Goal: Communication & Community: Share content

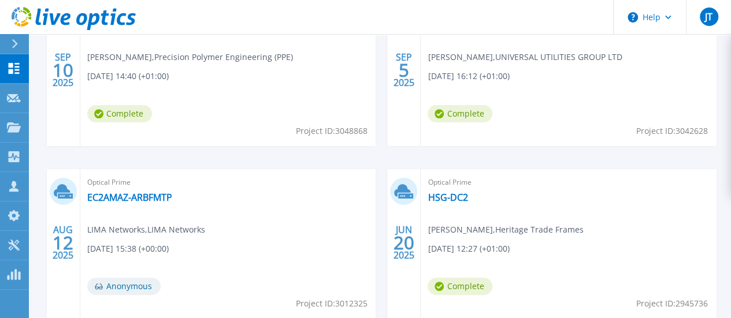
scroll to position [476, 0]
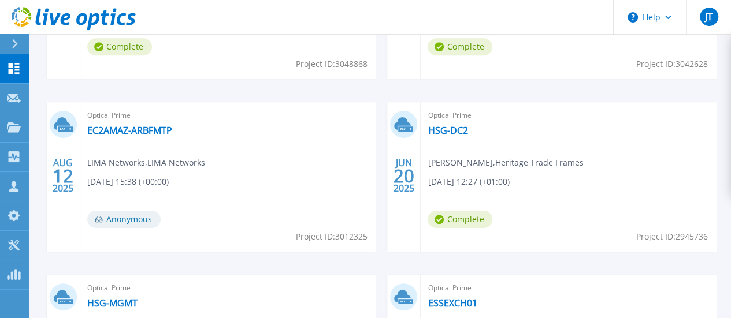
drag, startPoint x: 726, startPoint y: 236, endPoint x: 733, endPoint y: 132, distance: 104.8
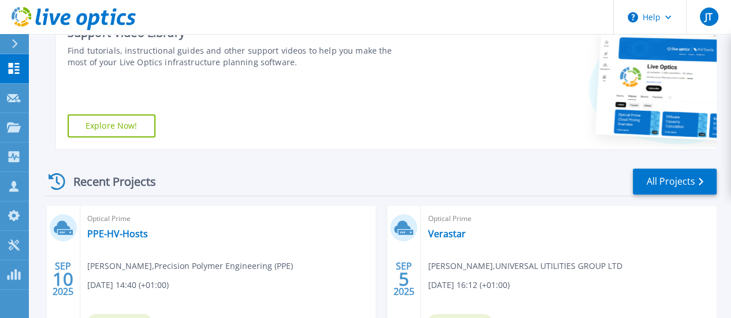
scroll to position [199, 0]
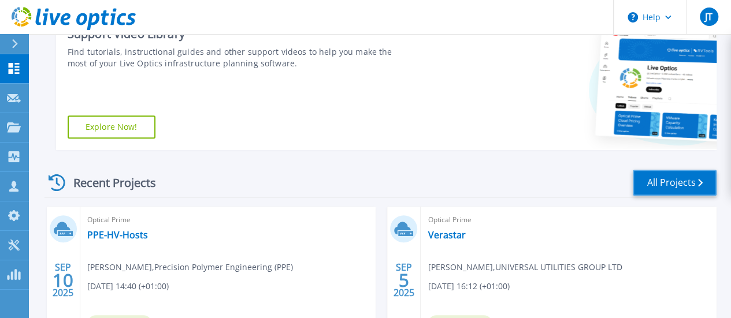
click at [671, 180] on link "All Projects" at bounding box center [675, 183] width 84 height 26
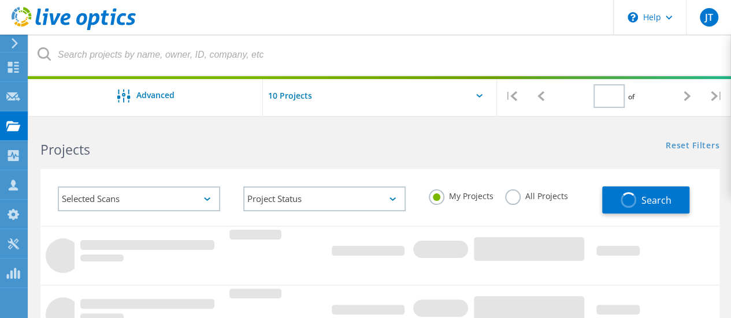
type input "1"
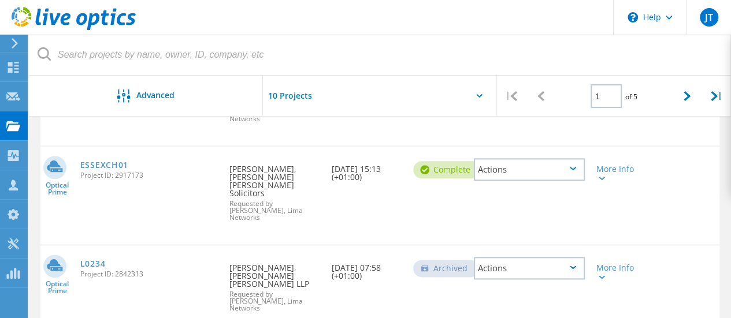
scroll to position [585, 0]
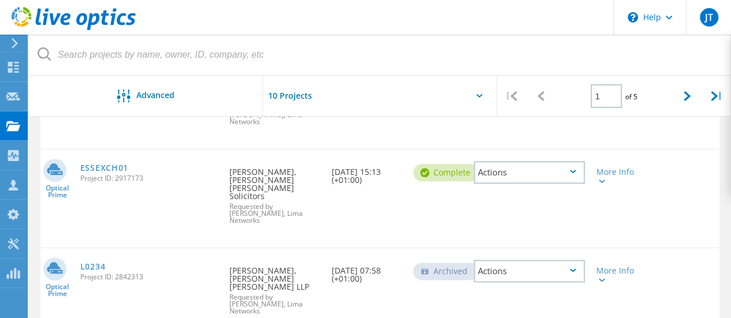
click at [513, 260] on div "Actions" at bounding box center [529, 271] width 111 height 23
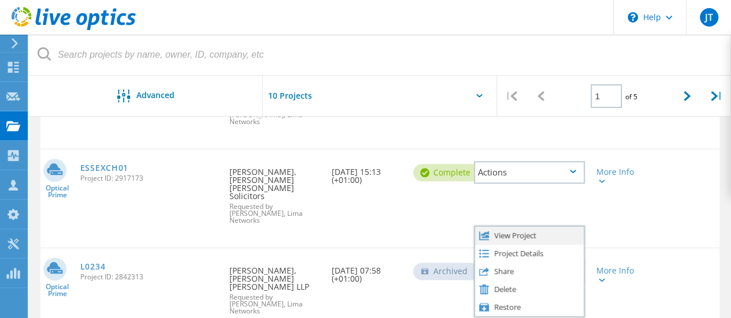
click at [522, 227] on div "View Project" at bounding box center [529, 236] width 109 height 18
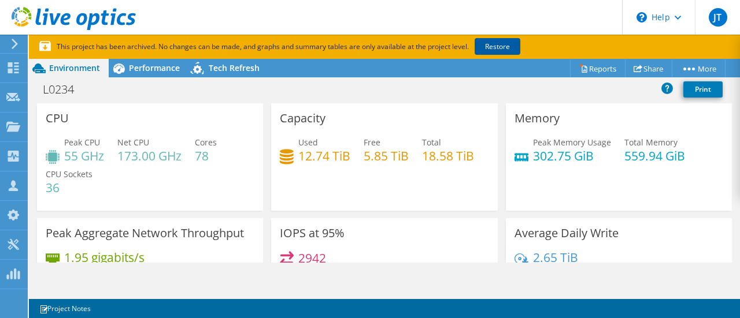
click at [500, 52] on link "Restore" at bounding box center [497, 46] width 46 height 17
click at [648, 68] on link "Share" at bounding box center [648, 69] width 47 height 18
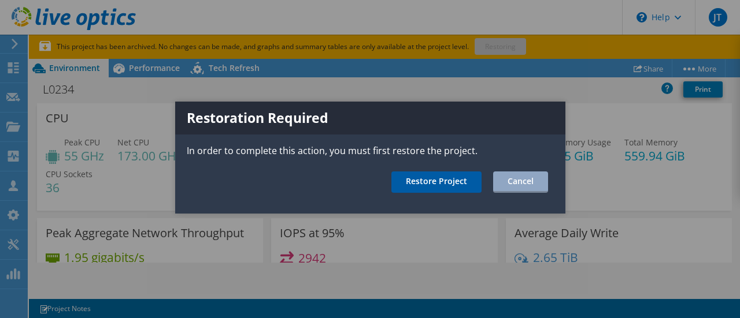
click at [439, 180] on link "Restore Project" at bounding box center [436, 182] width 90 height 21
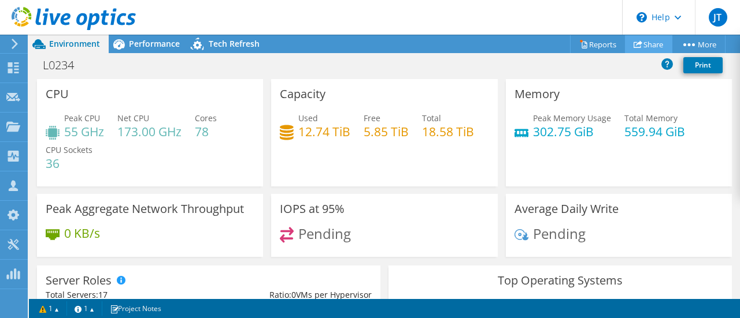
click at [649, 43] on link "Share" at bounding box center [648, 44] width 47 height 18
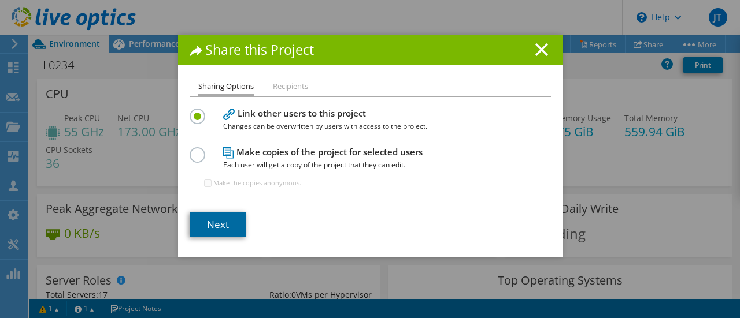
click at [213, 222] on link "Next" at bounding box center [218, 224] width 57 height 25
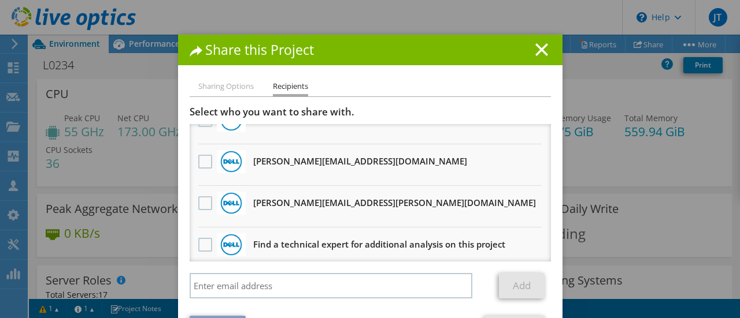
scroll to position [195, 0]
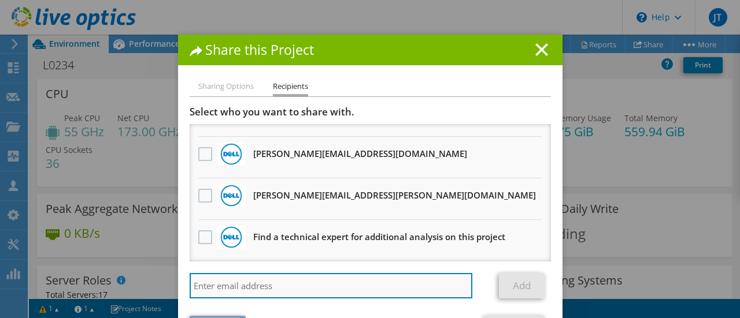
click at [346, 285] on input "search" at bounding box center [331, 285] width 283 height 25
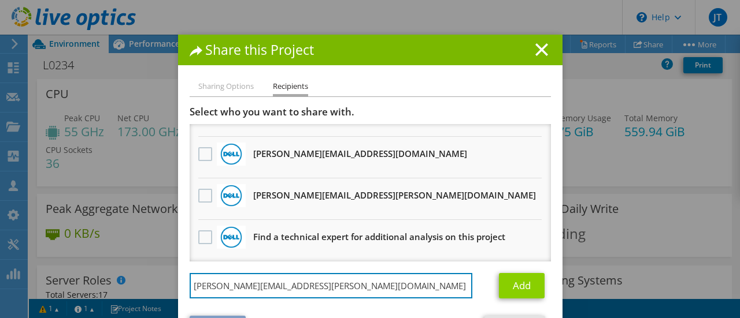
type input "[PERSON_NAME][EMAIL_ADDRESS][PERSON_NAME][DOMAIN_NAME]"
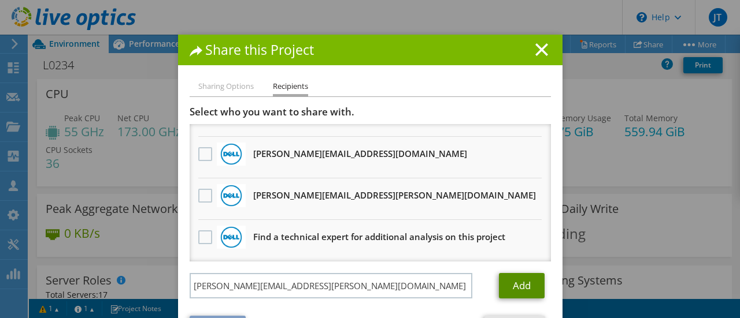
click at [514, 286] on link "Add" at bounding box center [522, 285] width 46 height 25
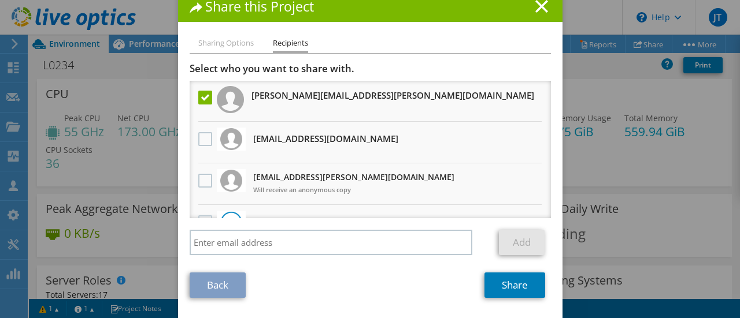
scroll to position [0, 0]
click at [499, 291] on link "Share" at bounding box center [514, 285] width 61 height 25
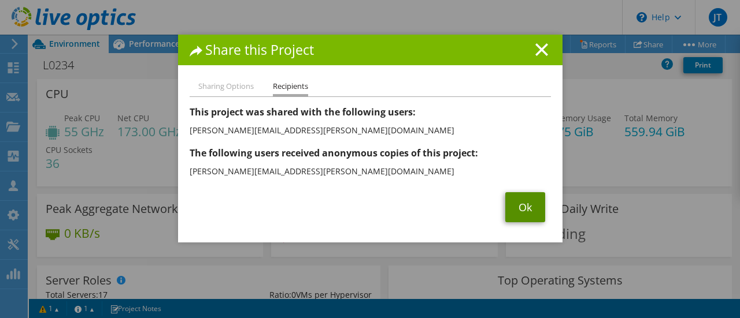
click at [511, 206] on link "Ok" at bounding box center [525, 207] width 40 height 30
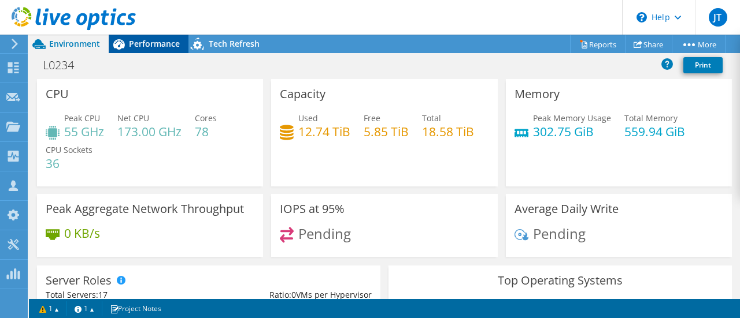
click at [155, 38] on div "Performance" at bounding box center [149, 44] width 80 height 18
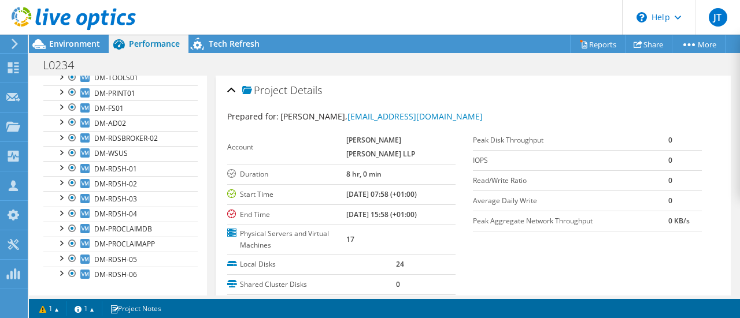
scroll to position [170, 0]
